Goal: Task Accomplishment & Management: Use online tool/utility

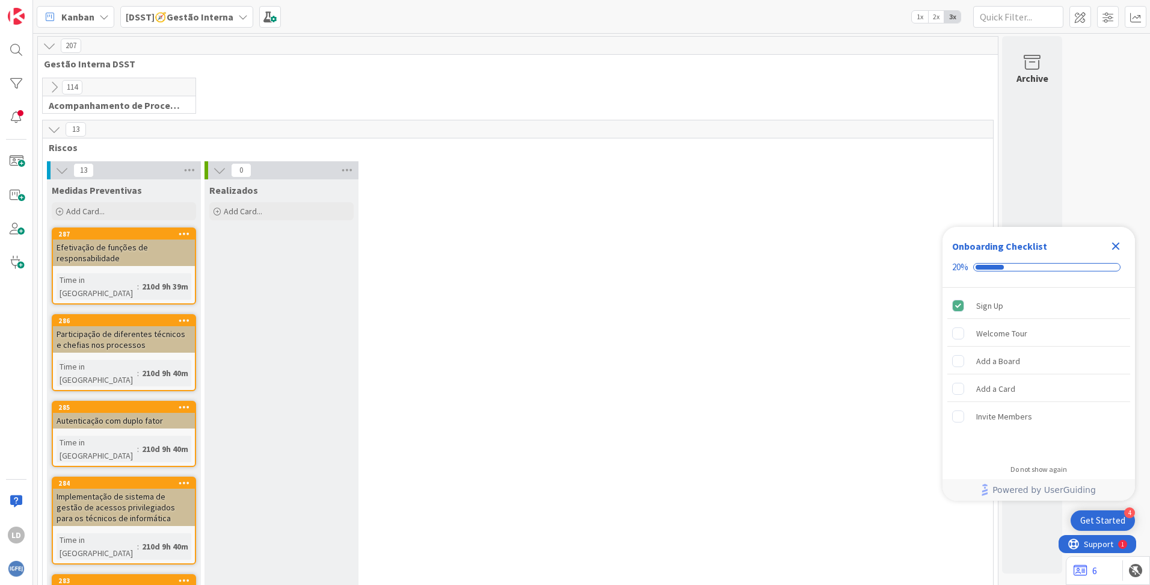
click at [238, 14] on icon at bounding box center [243, 17] width 10 height 10
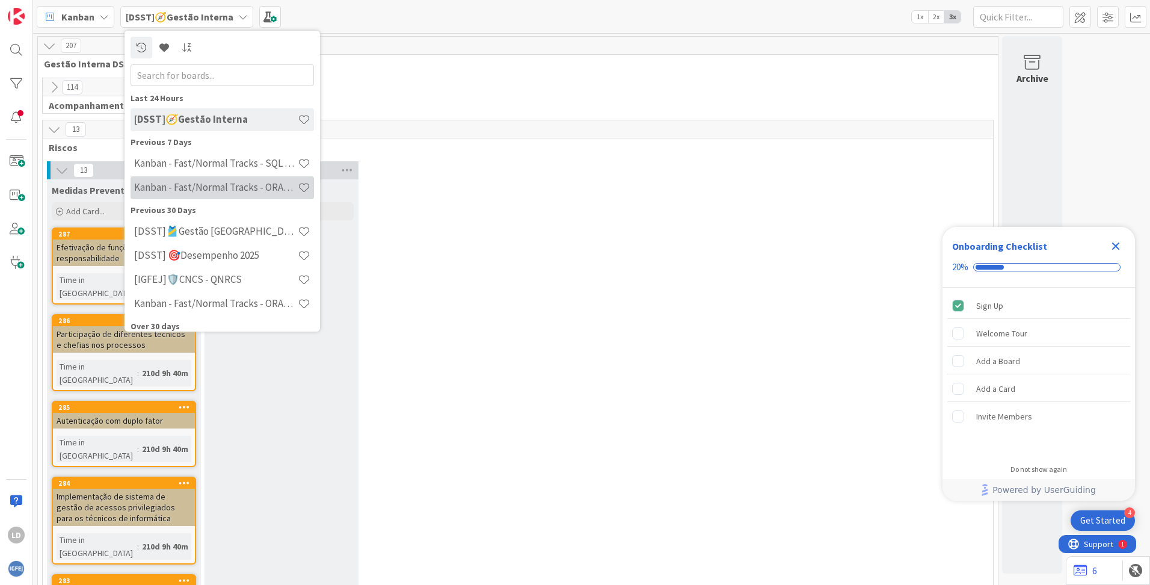
click at [265, 182] on h4 "Kanban - Fast/Normal Tracks - ORACLE TEAM | IGFEJ" at bounding box center [216, 187] width 164 height 12
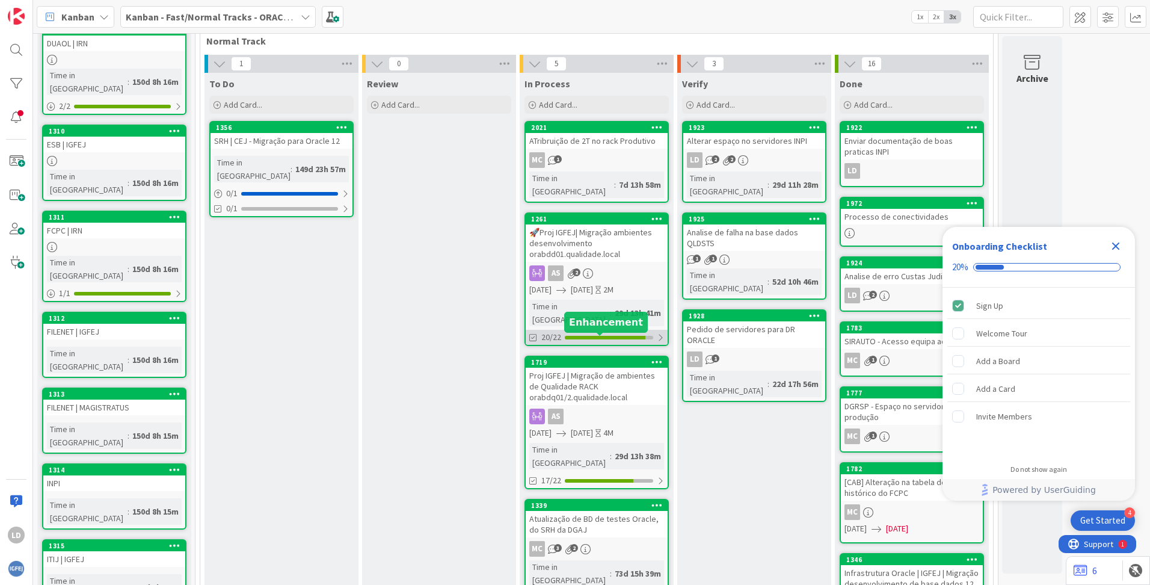
scroll to position [276, 0]
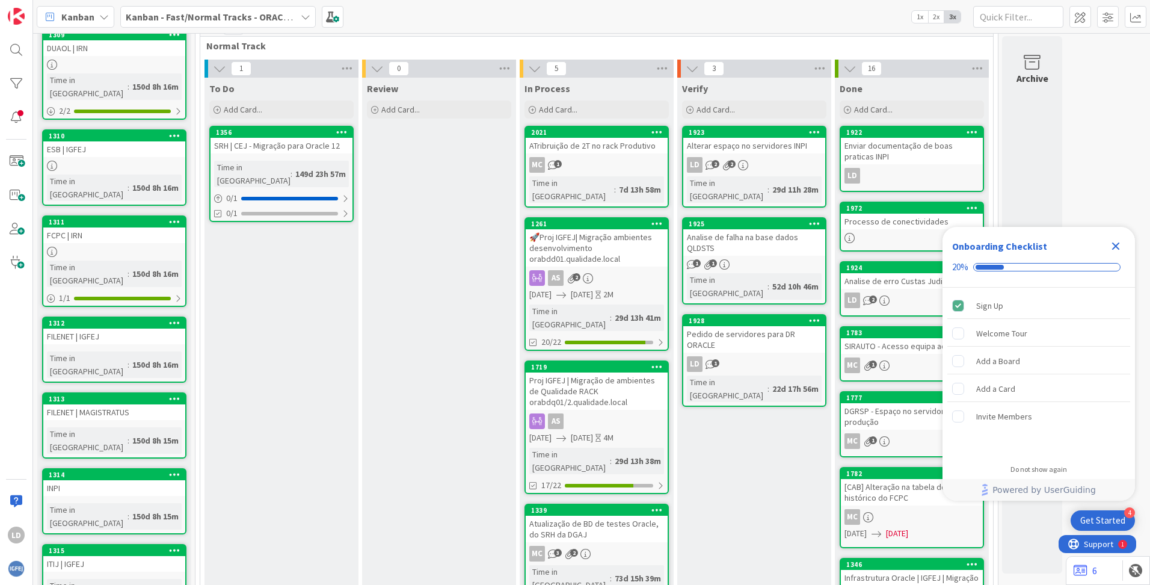
click at [599, 145] on div "ATribruição de 2T no rack Produtivo" at bounding box center [597, 146] width 142 height 16
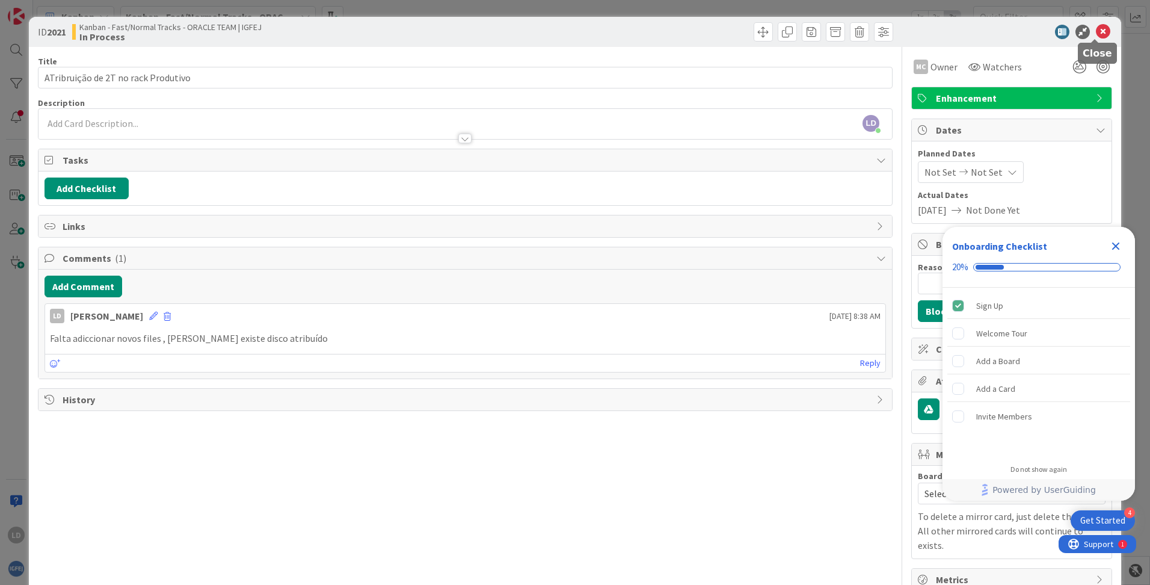
click at [1097, 31] on icon at bounding box center [1103, 32] width 14 height 14
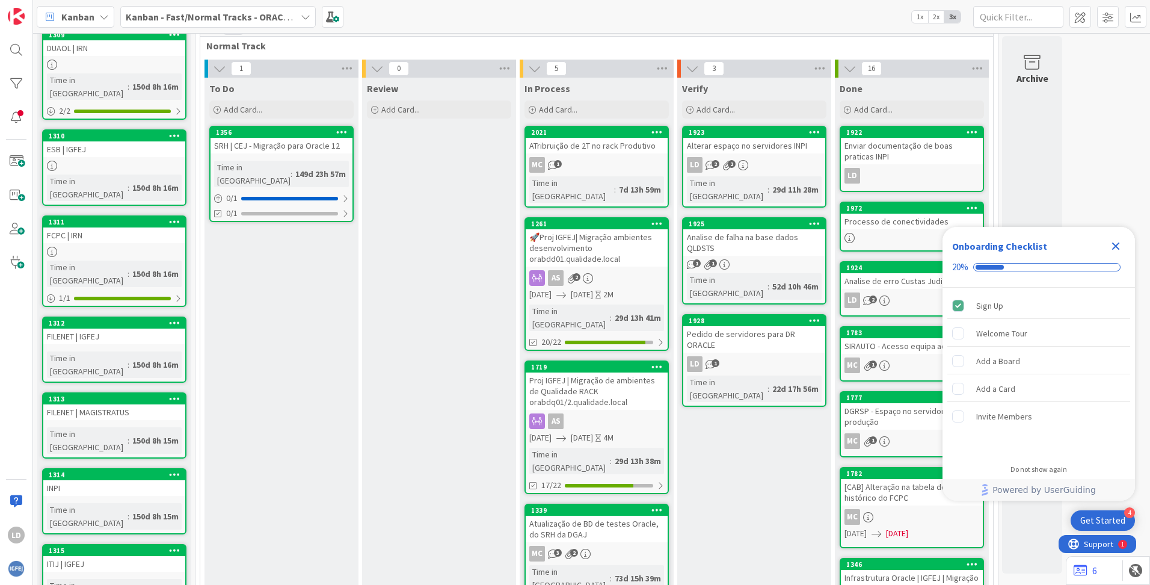
scroll to position [267, 0]
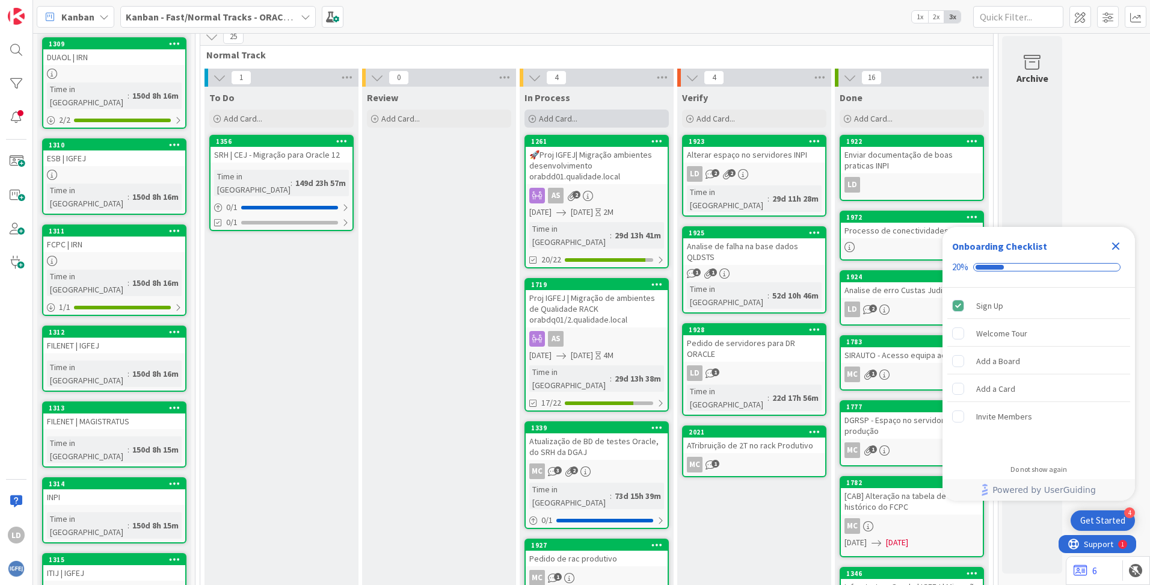
click at [540, 117] on span "Add Card..." at bounding box center [558, 118] width 39 height 11
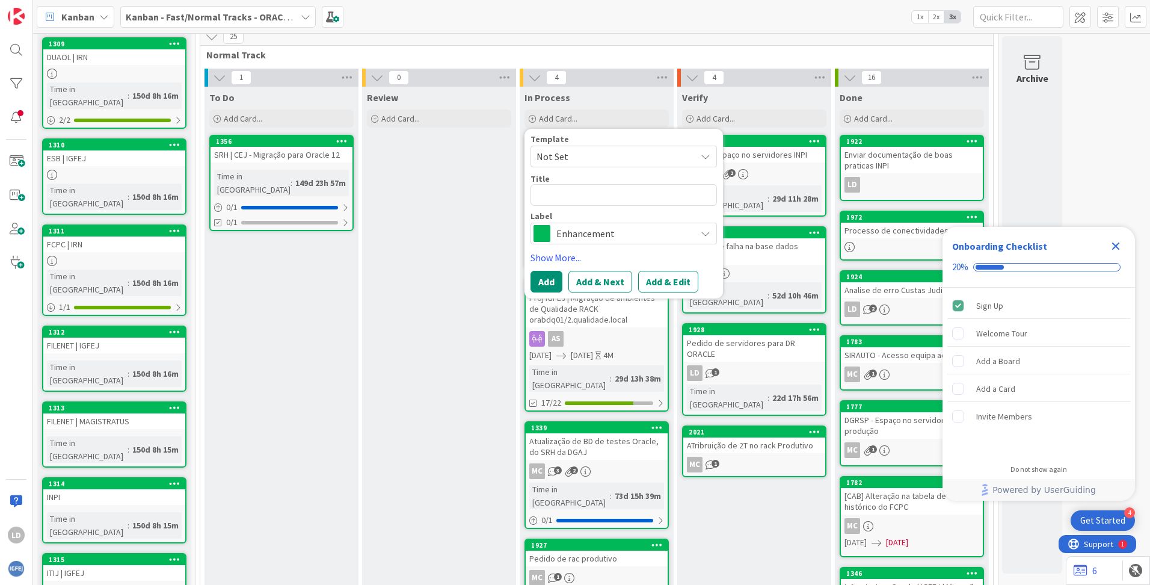
type textarea "x"
type textarea "I"
type textarea "x"
type textarea "In"
type textarea "x"
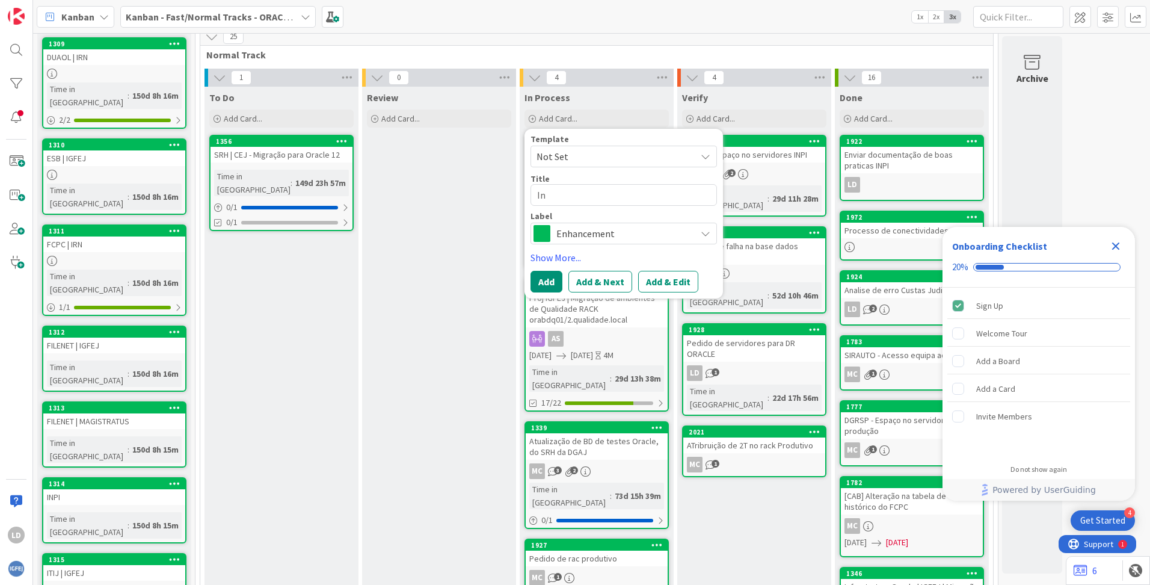
type textarea "Ins"
type textarea "x"
type textarea "Inst"
type textarea "x"
type textarea "Insta"
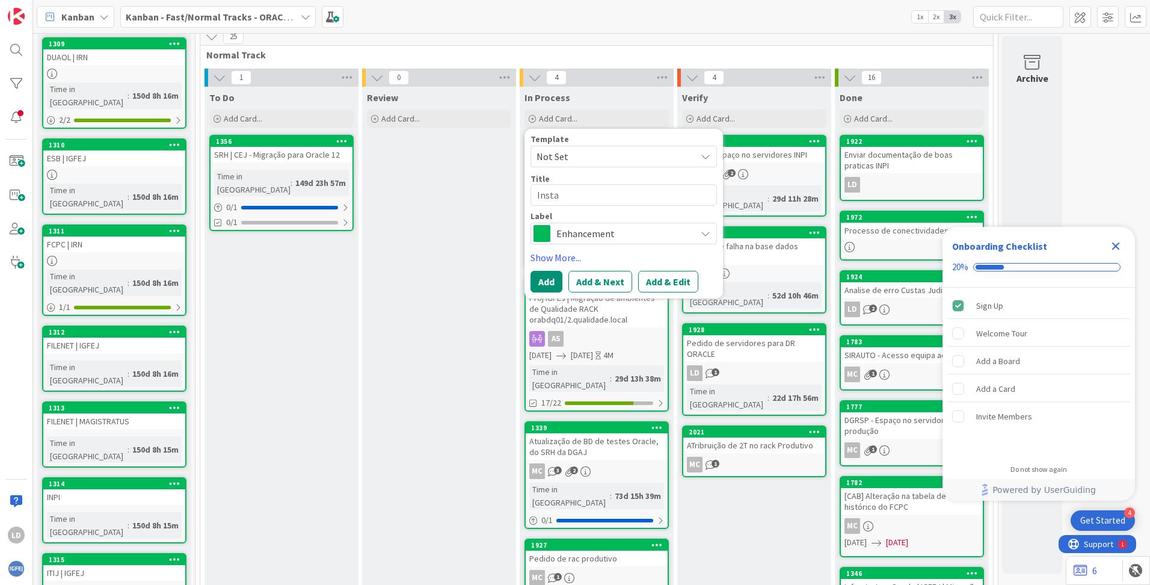
type textarea "x"
type textarea "Instaç"
type textarea "x"
type textarea "Instaçã"
type textarea "x"
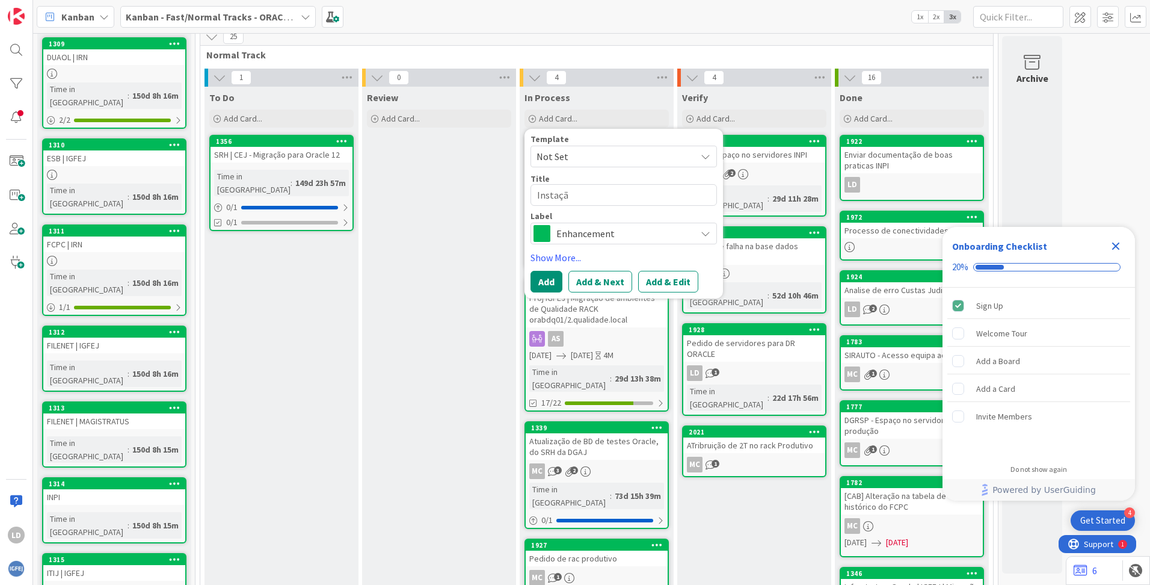
type textarea "Instação"
type textarea "x"
type textarea "Instação"
type textarea "x"
type textarea "Instação d"
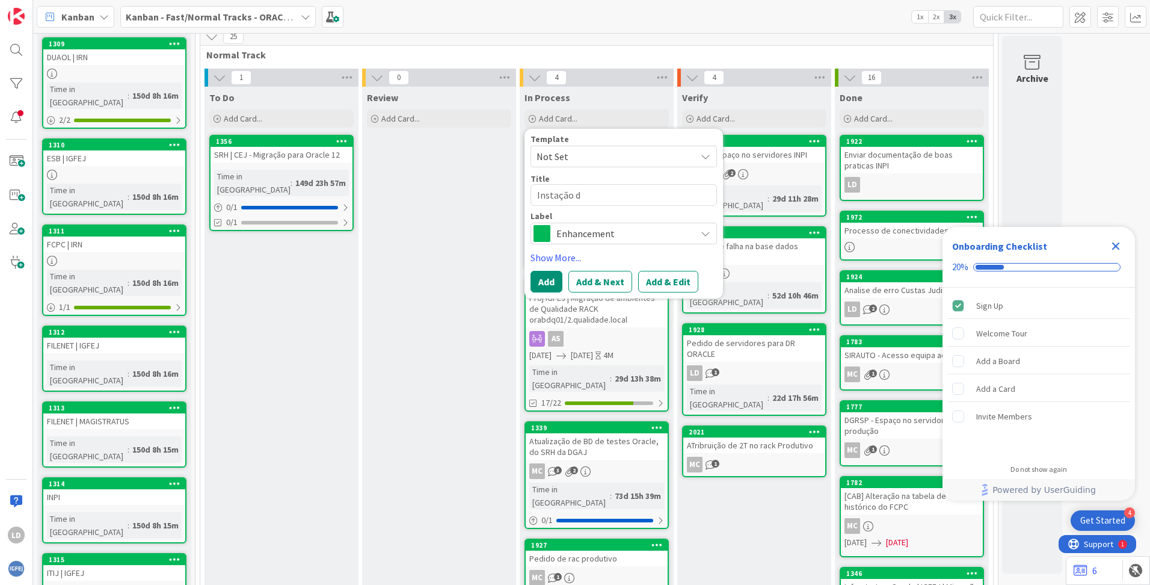
type textarea "x"
type textarea "Instação de"
type textarea "x"
type textarea "Instação de"
type textarea "x"
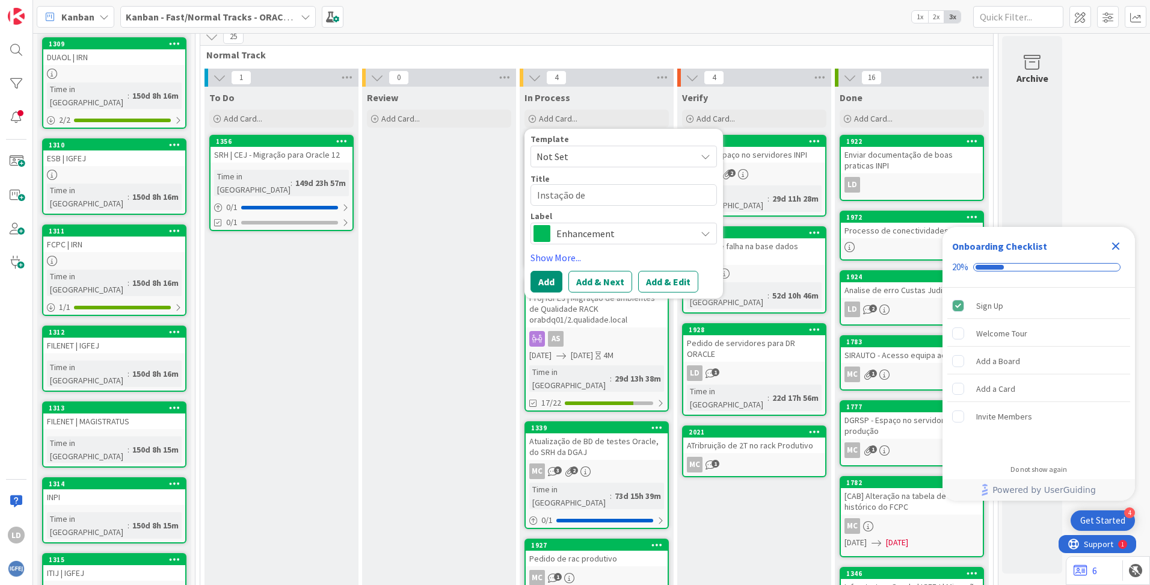
type textarea "Instação de s"
type textarea "x"
type textarea "Instação de se"
type textarea "x"
type textarea "Instação de ser"
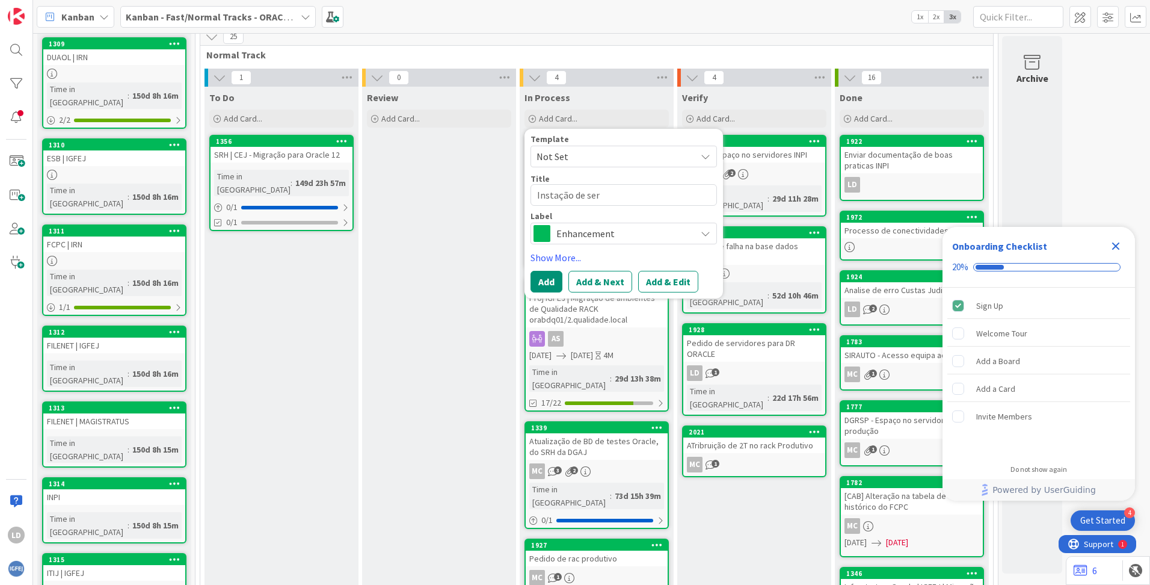
type textarea "x"
type textarea "Instação de serv"
type textarea "x"
type textarea "Instação de servi"
type textarea "x"
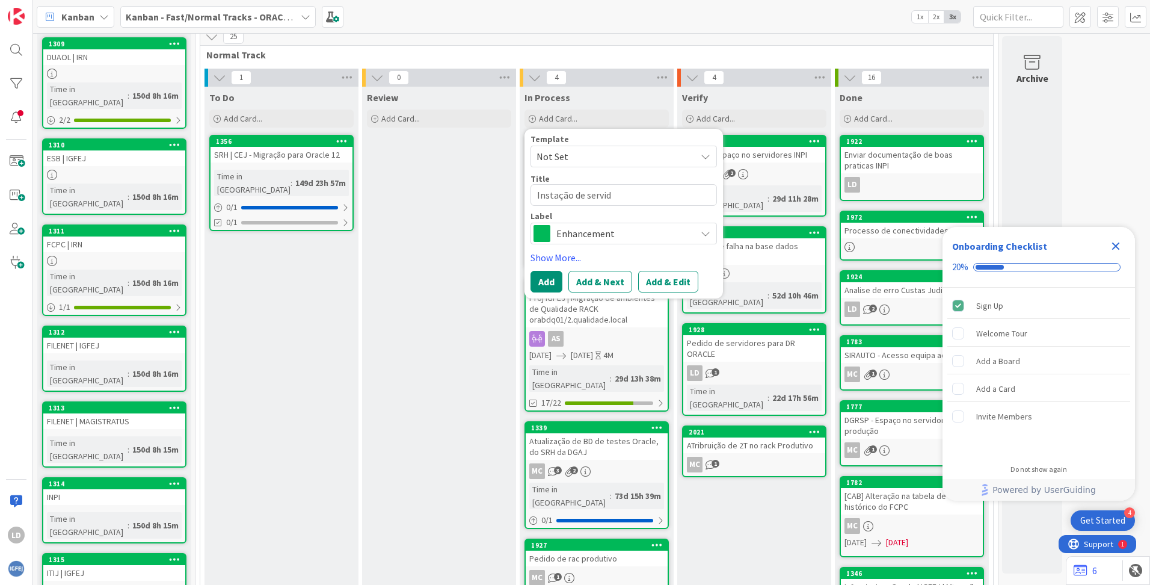
type textarea "Instação de servido"
type textarea "x"
type textarea "Instação de servidor"
type textarea "x"
type textarea "Instação de servidor"
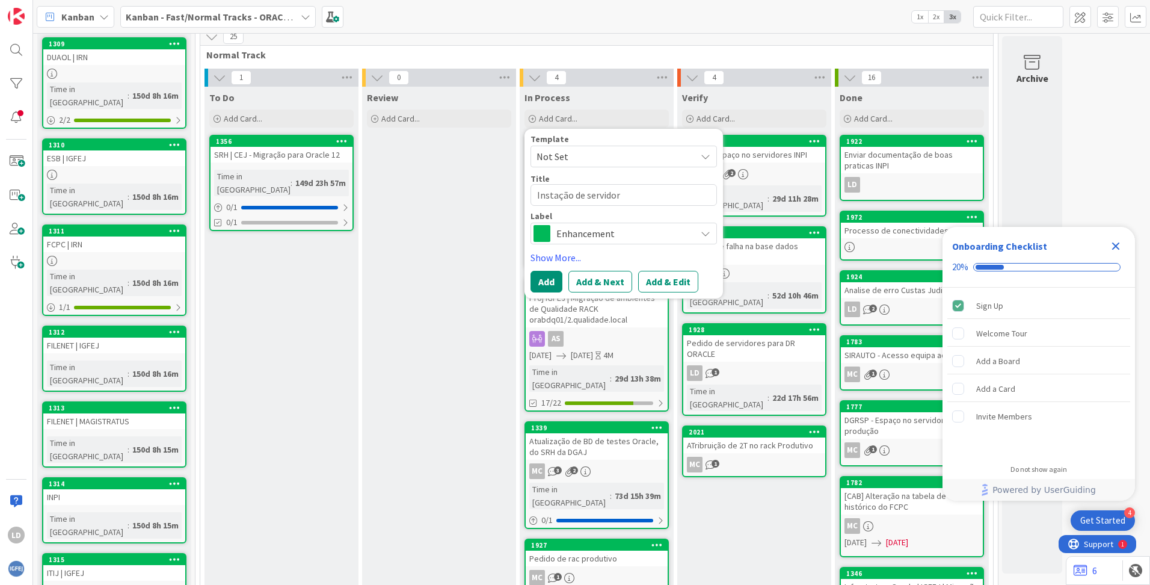
type textarea "x"
type textarea "Instação de servidor O"
type textarea "x"
type textarea "Instação de servidor OR"
type textarea "x"
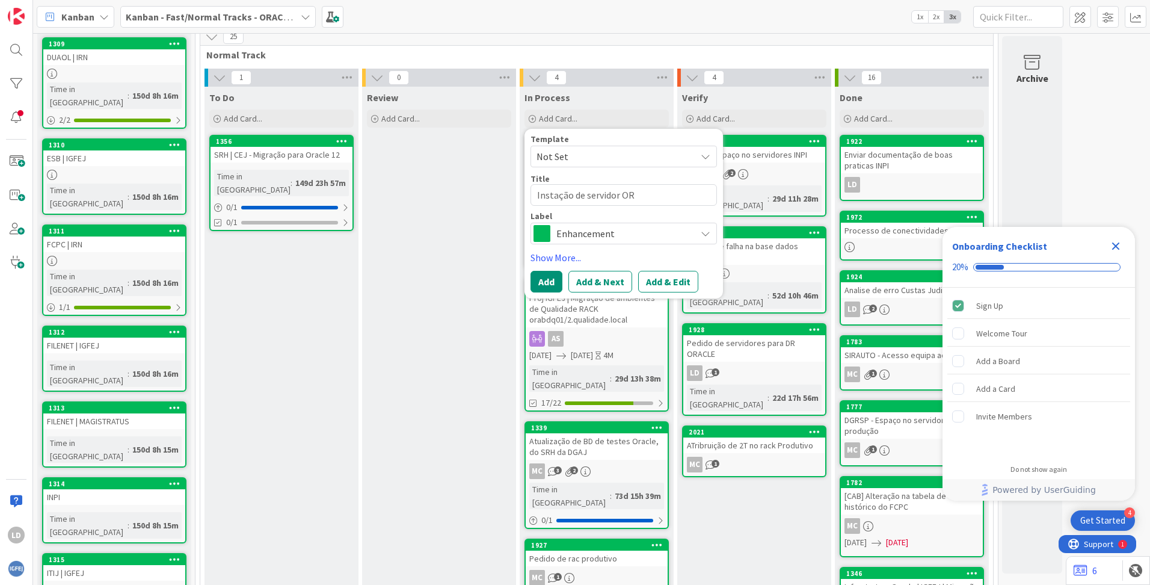
type textarea "Instação de servidor ORA"
type textarea "x"
type textarea "Instação de servidor ORAB"
type textarea "x"
type textarea "Instação de servidor ORABD"
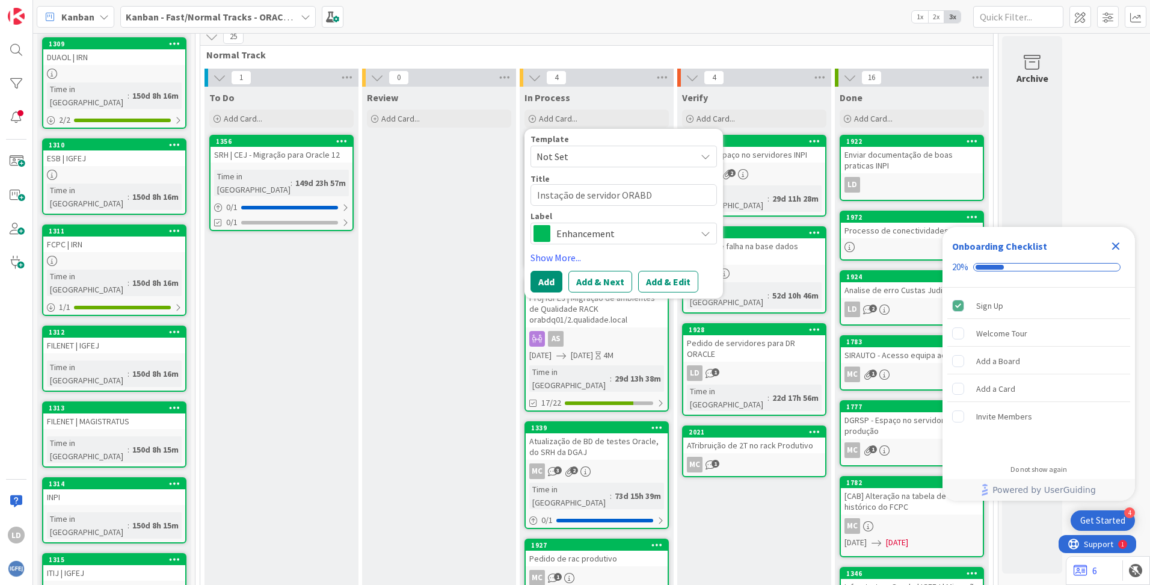
type textarea "x"
type textarea "Instação de servidor ORABDP"
type textarea "x"
type textarea "Instação de servidor ORABDP0"
type textarea "x"
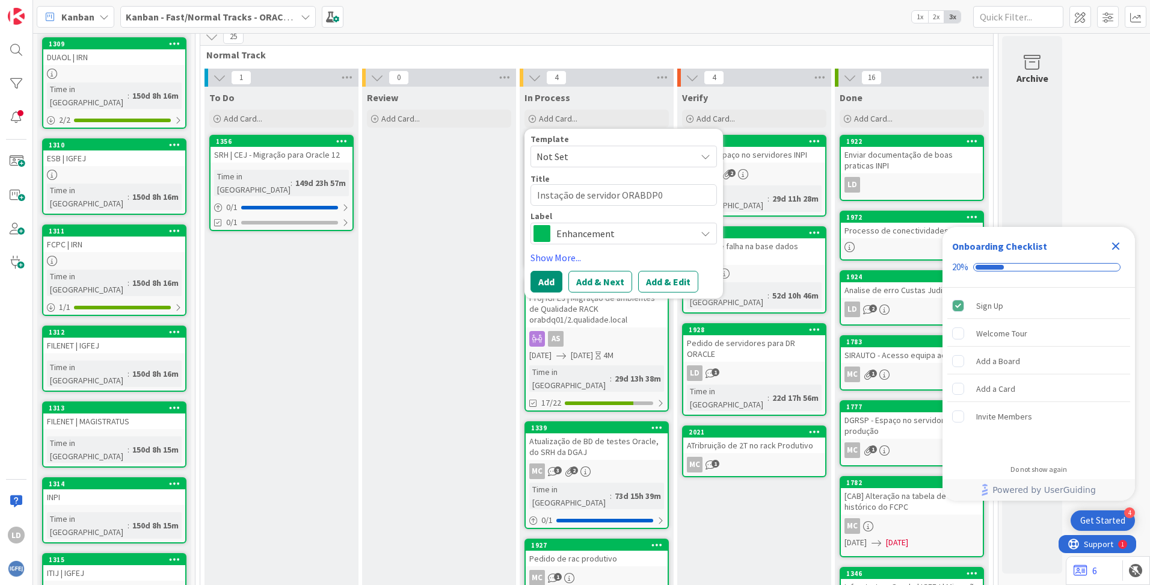
type textarea "Instação de servidor ORABDP02"
type textarea "x"
type textarea "Instação de servidor ORABDP023"
type textarea "x"
type textarea "Instação de servidor ORABDP02"
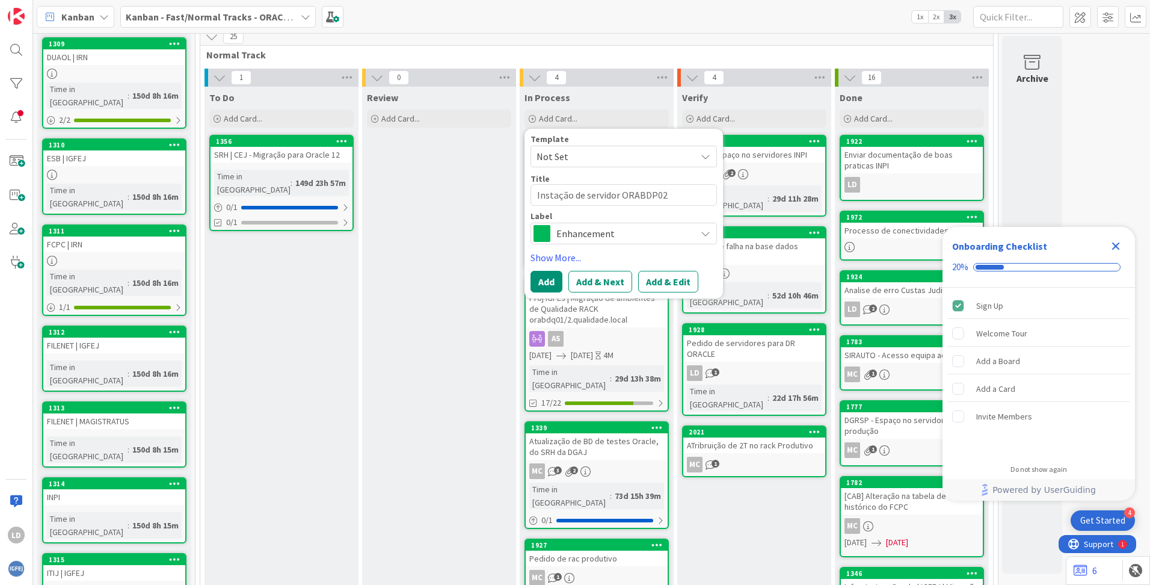
type textarea "x"
type textarea "Instação de servidor ORABDP0"
type textarea "x"
type textarea "Instação de servidor ORABDP03"
click at [546, 277] on button "Add" at bounding box center [547, 282] width 32 height 22
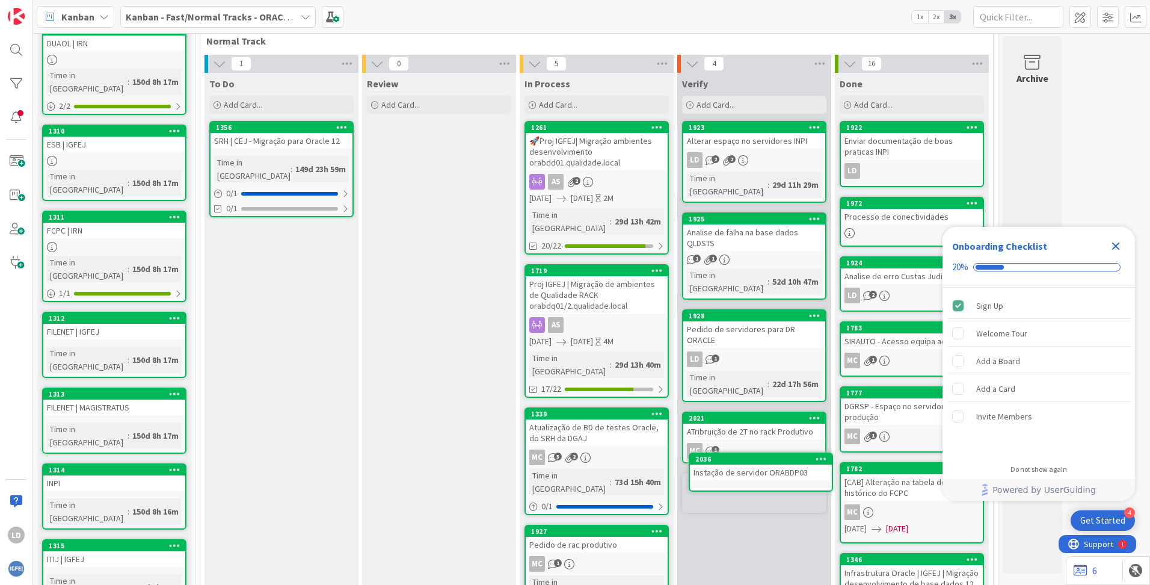
scroll to position [304, 0]
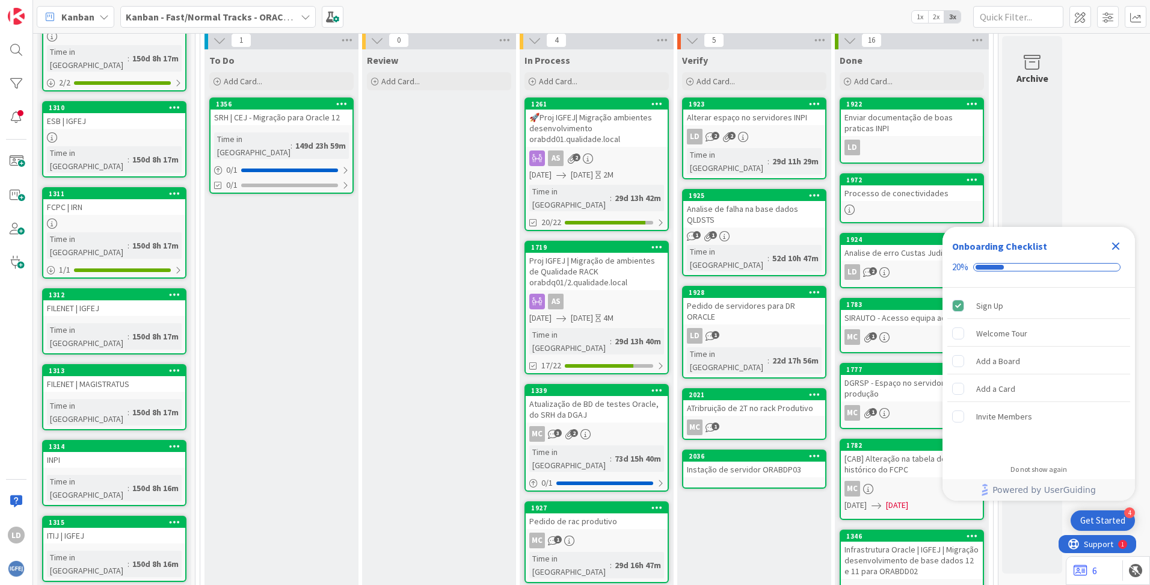
click at [1113, 246] on icon "Close Checklist" at bounding box center [1116, 246] width 14 height 14
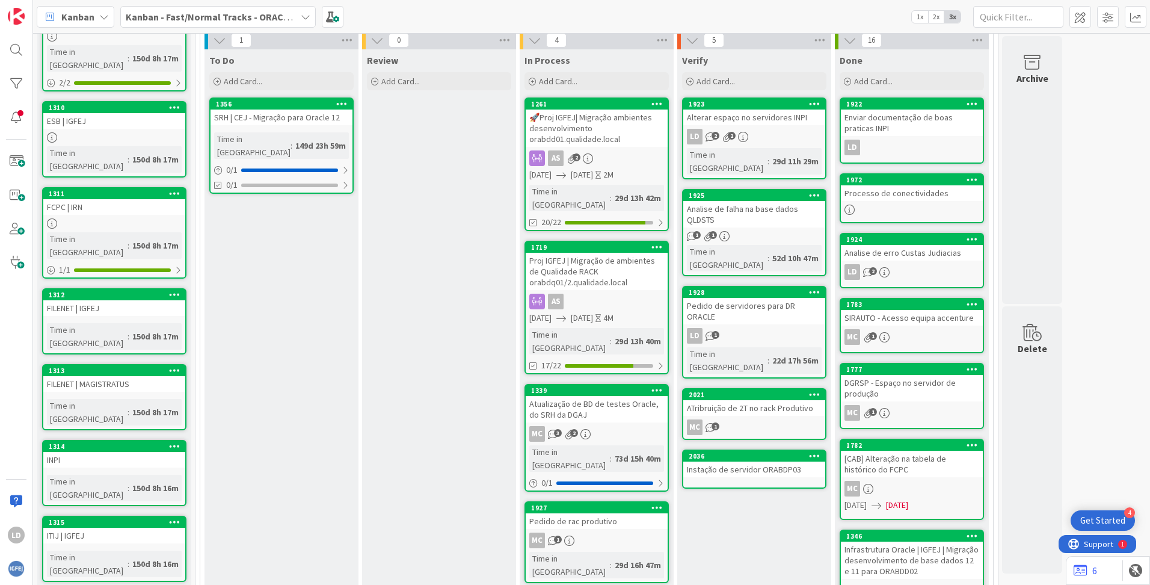
scroll to position [0, 0]
click at [735, 461] on div "Instação de servidor ORABDP03" at bounding box center [754, 469] width 142 height 16
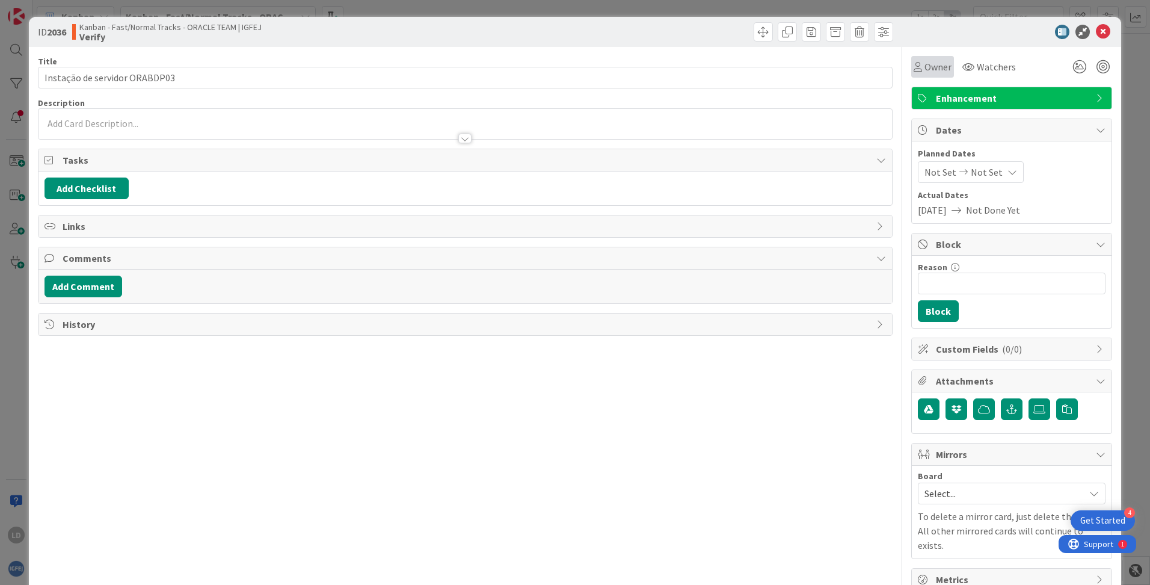
click at [925, 68] on span "Owner" at bounding box center [938, 67] width 27 height 14
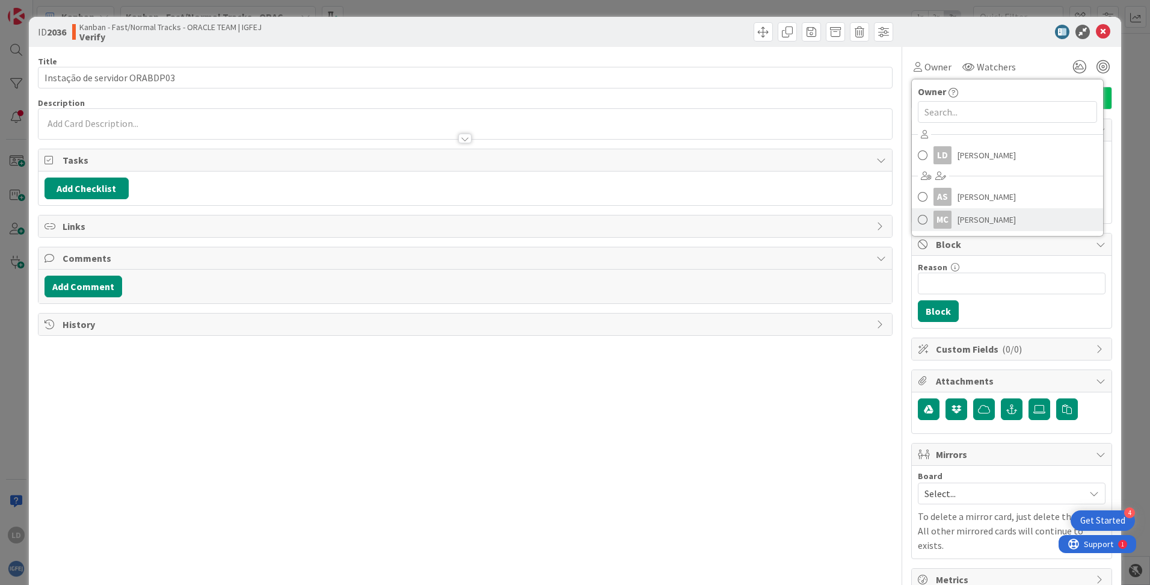
click at [973, 218] on span "Manuel Costa" at bounding box center [987, 220] width 58 height 18
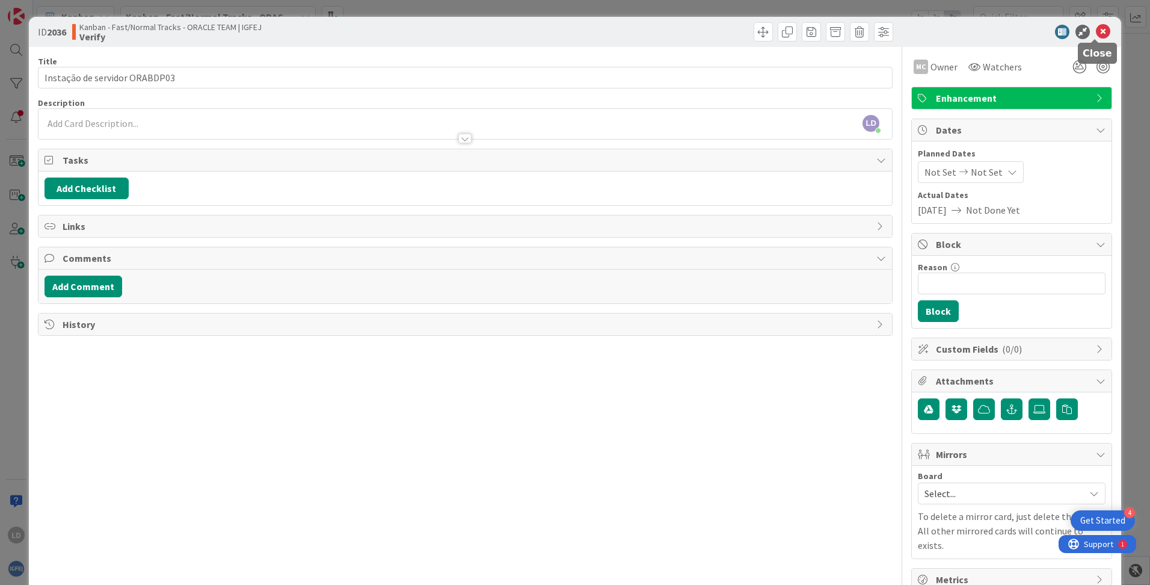
click at [1097, 31] on icon at bounding box center [1103, 32] width 14 height 14
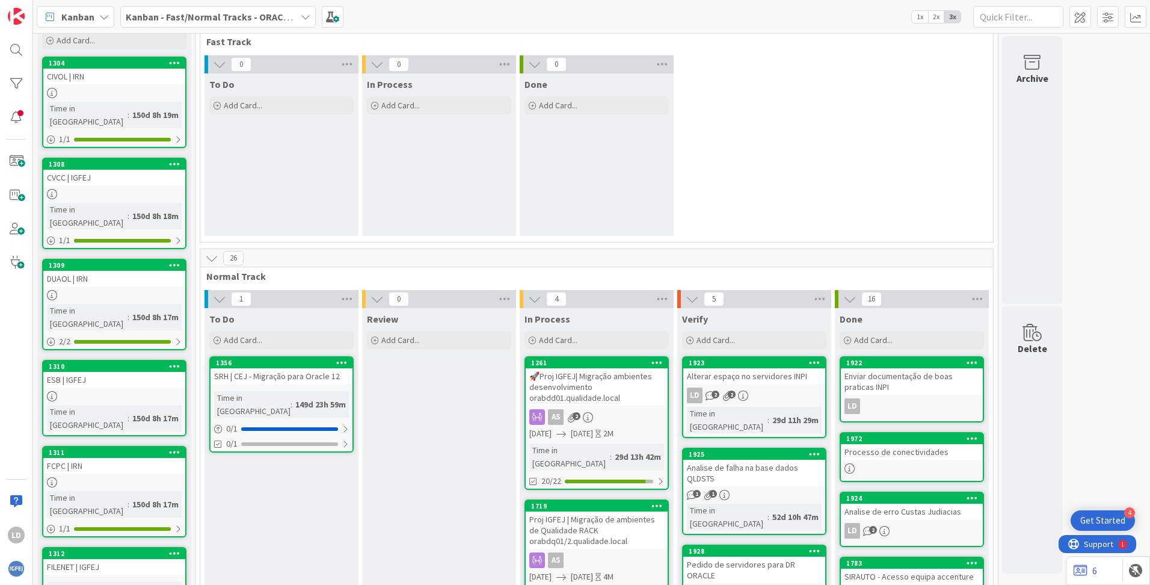
scroll to position [120, 0]
